Goal: Task Accomplishment & Management: Manage account settings

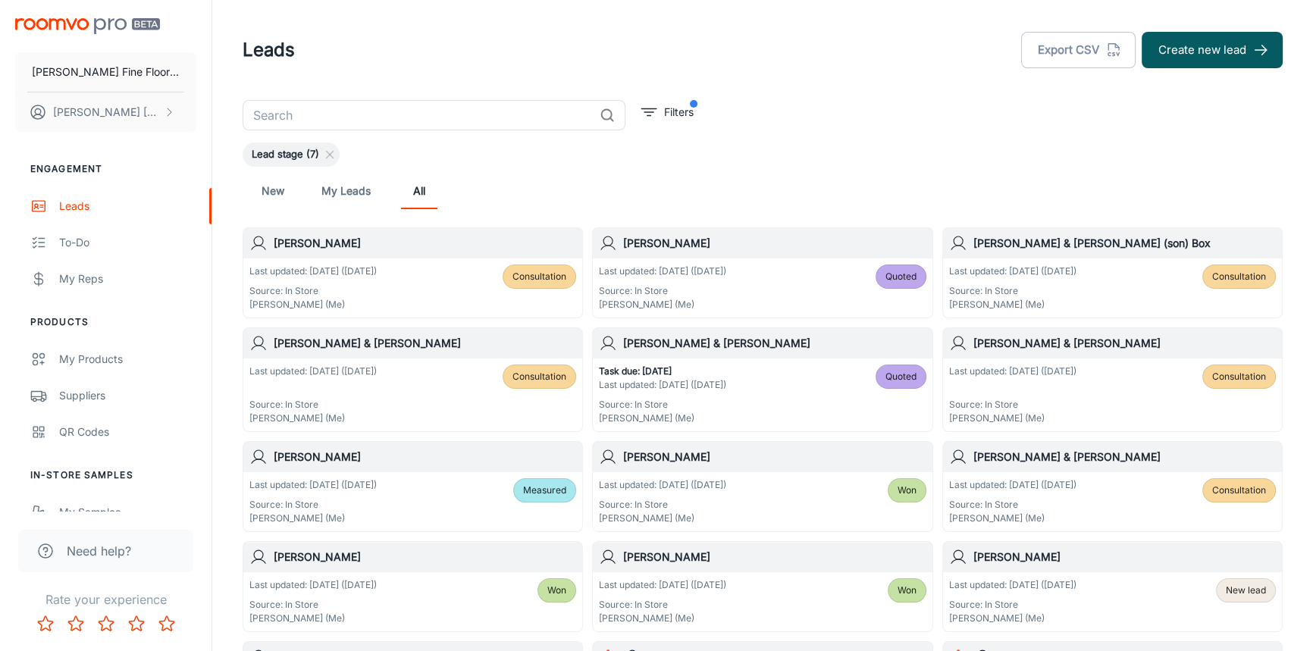
click at [423, 350] on h6 "[PERSON_NAME] & [PERSON_NAME]" at bounding box center [425, 343] width 302 height 17
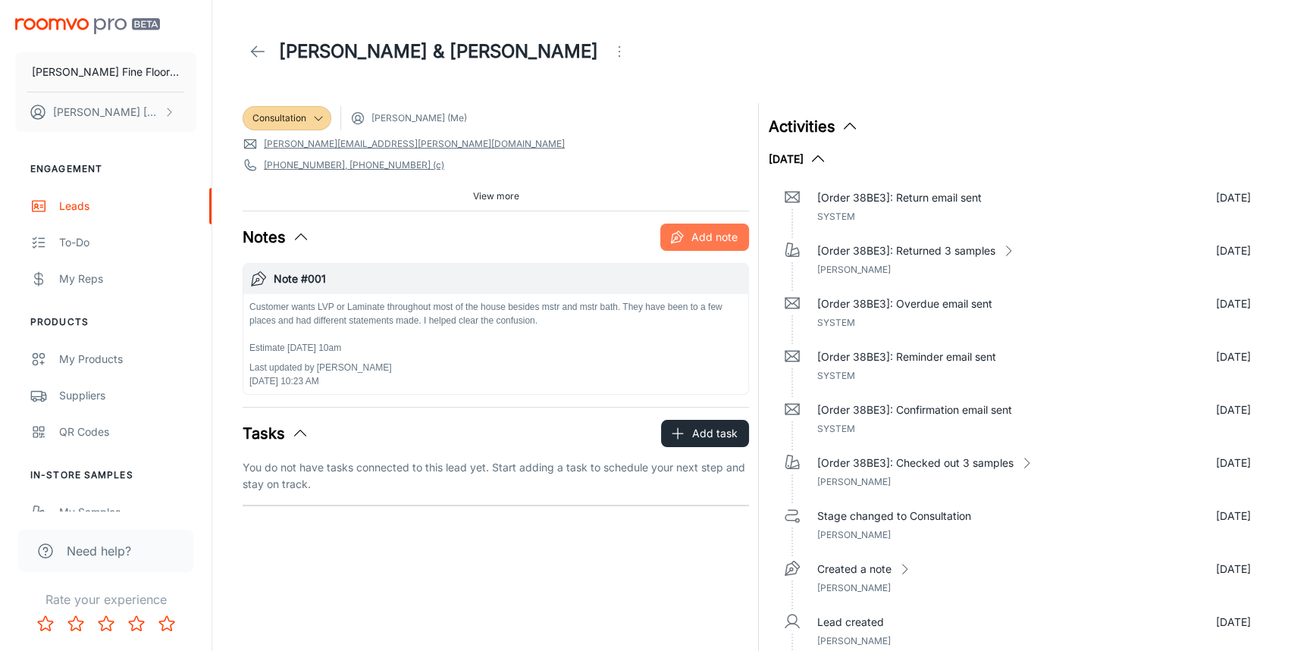
click at [689, 237] on button "Add note" at bounding box center [704, 237] width 89 height 27
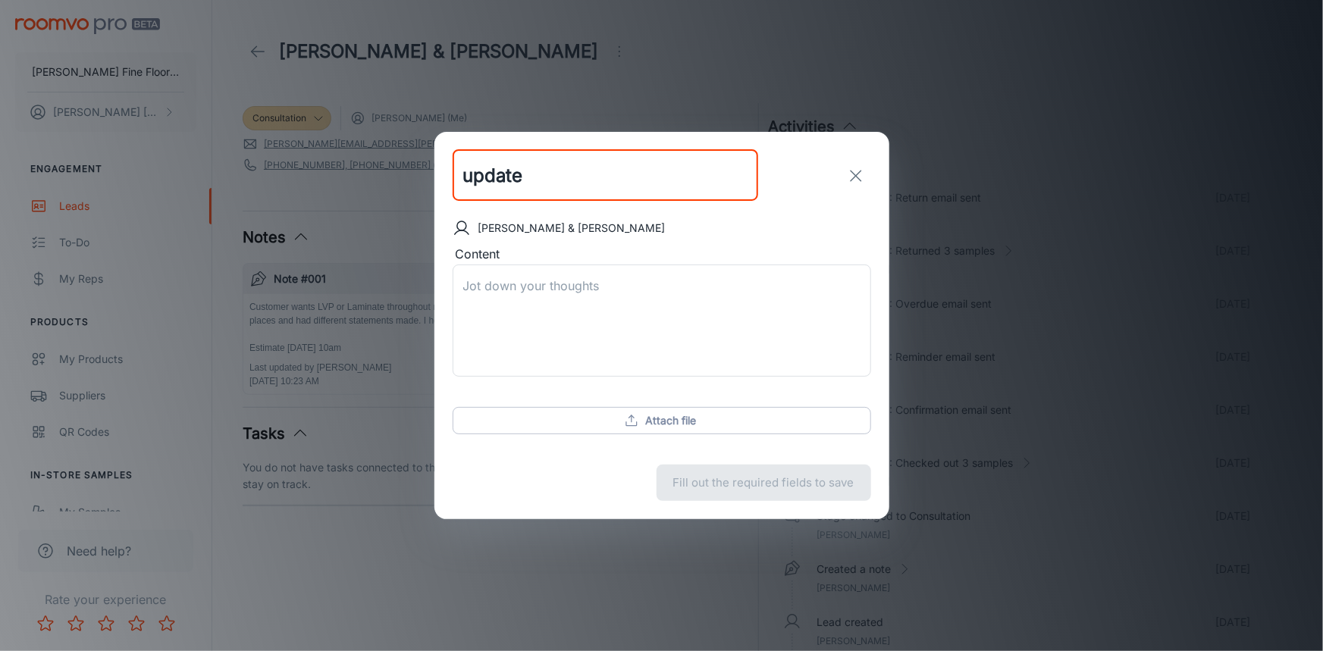
type input "update"
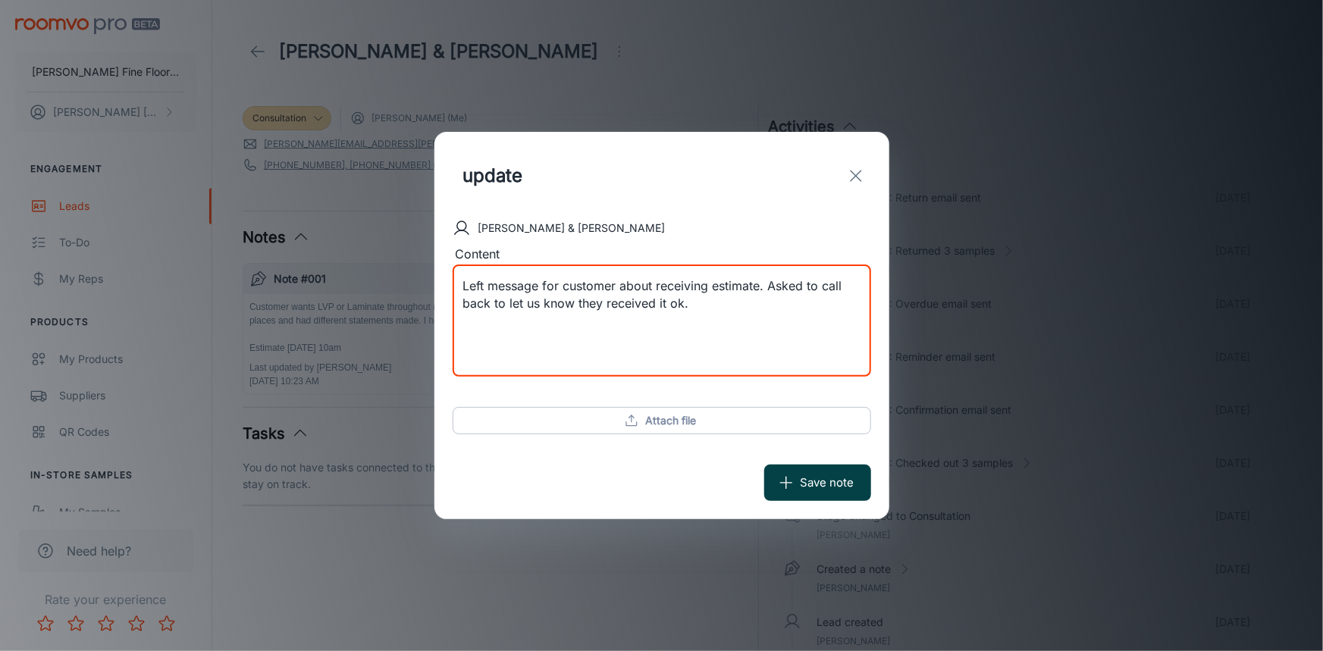
type textarea "Left message for customer about receiving estimate. Asked to call back to let u…"
click at [819, 477] on button "Save note" at bounding box center [817, 483] width 107 height 36
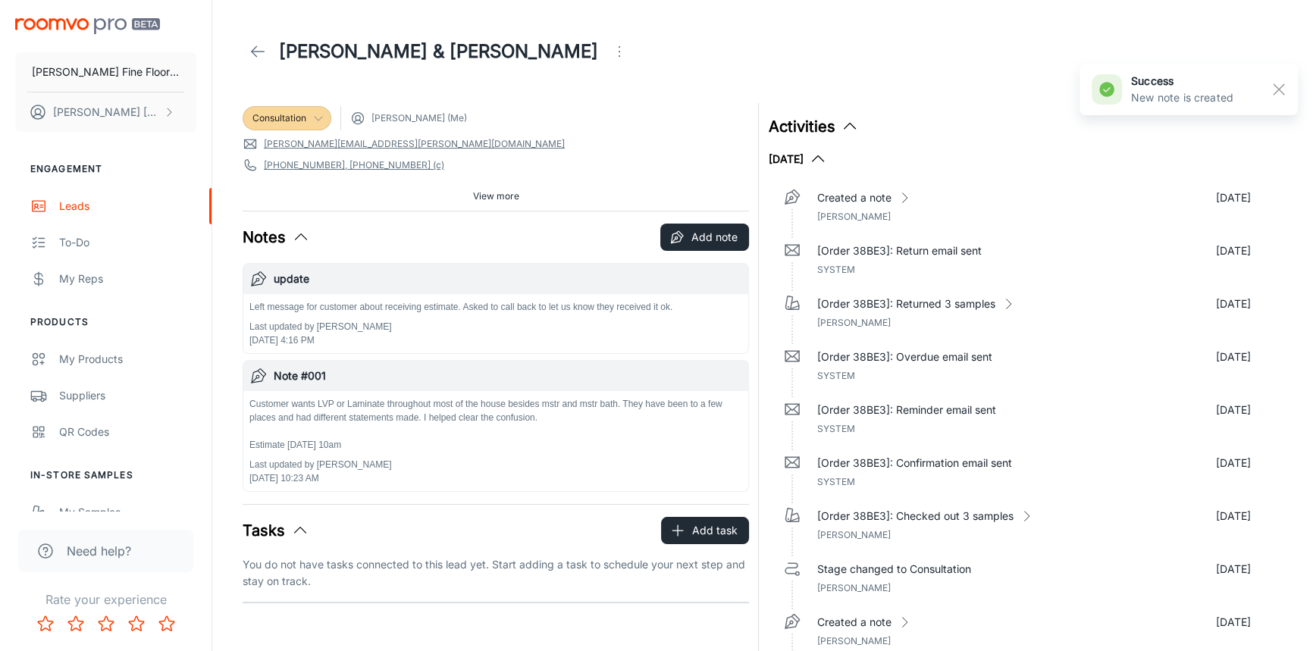
click at [312, 116] on icon at bounding box center [318, 118] width 12 height 12
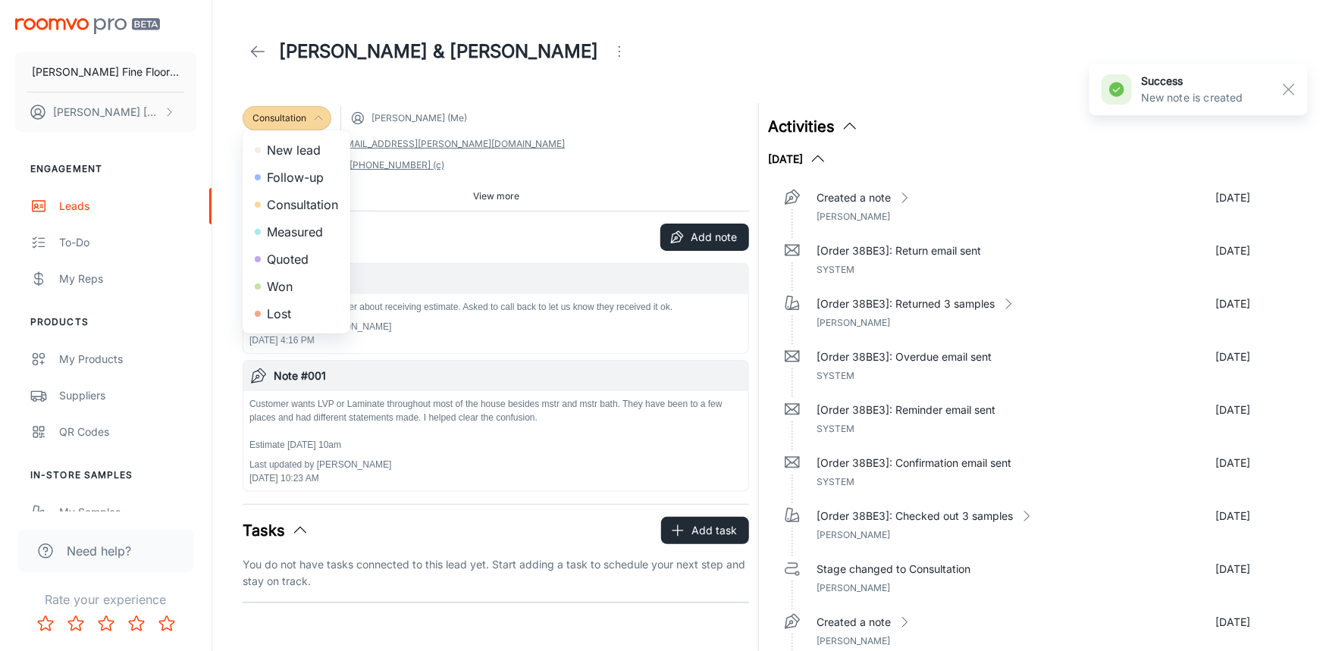
click at [287, 259] on li "Quoted" at bounding box center [297, 259] width 108 height 27
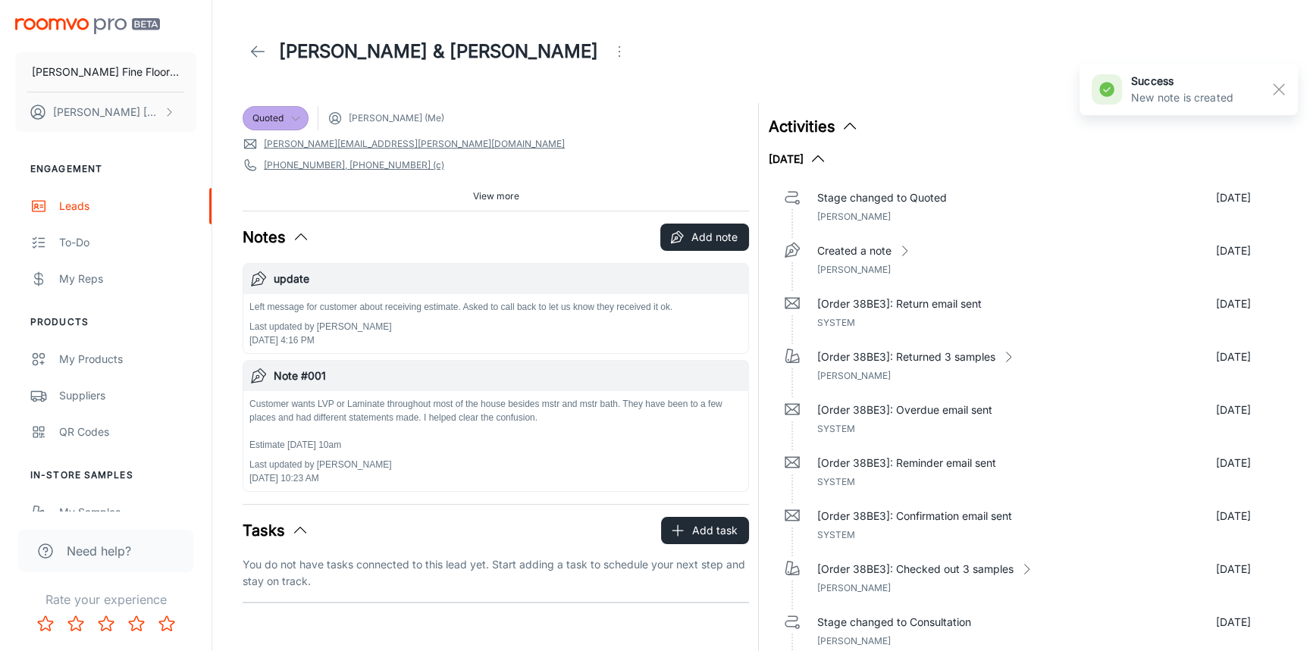
click at [264, 48] on icon at bounding box center [258, 51] width 18 height 18
